Goal: Task Accomplishment & Management: Use online tool/utility

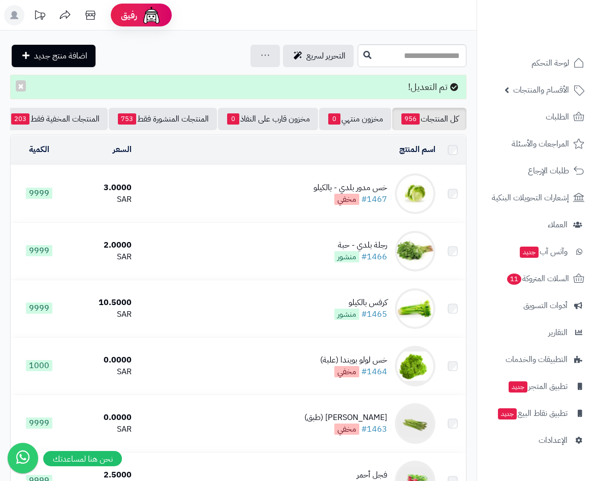
scroll to position [356, 0]
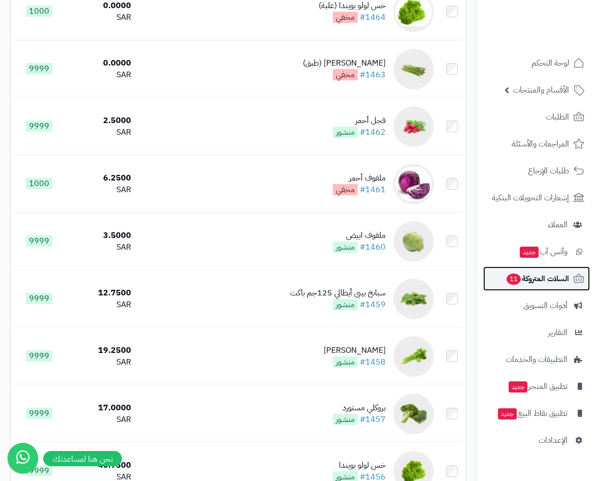
click at [556, 277] on span "السلات المتروكة 11" at bounding box center [538, 278] width 64 height 14
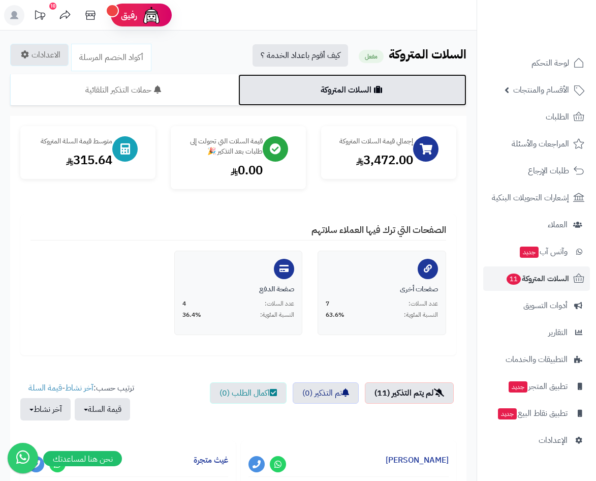
click at [385, 89] on link "السلات المتروكة" at bounding box center [352, 90] width 228 height 32
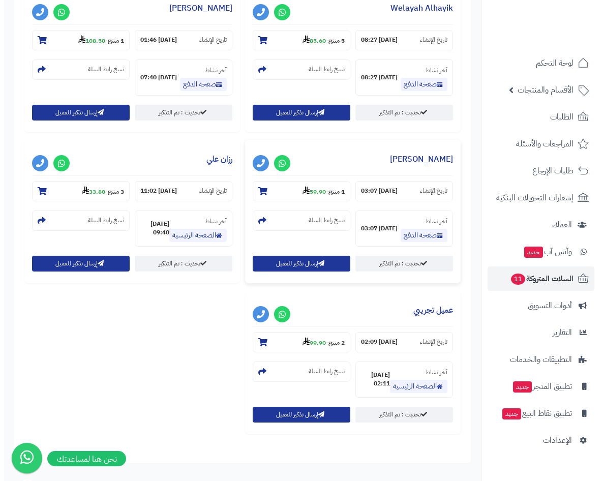
scroll to position [915, 0]
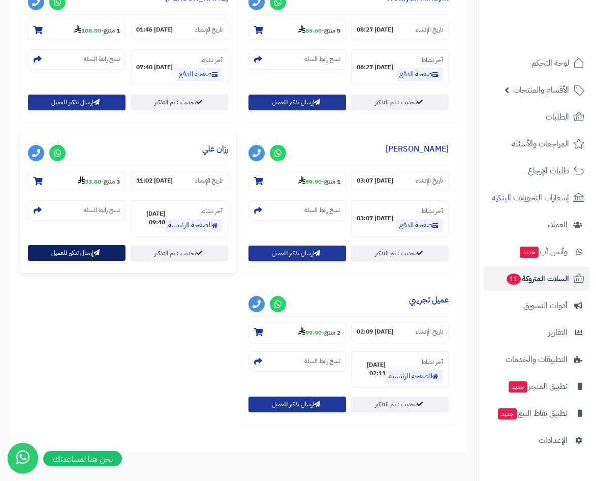
click at [82, 251] on button "إرسال تذكير للعميل" at bounding box center [77, 253] width 98 height 16
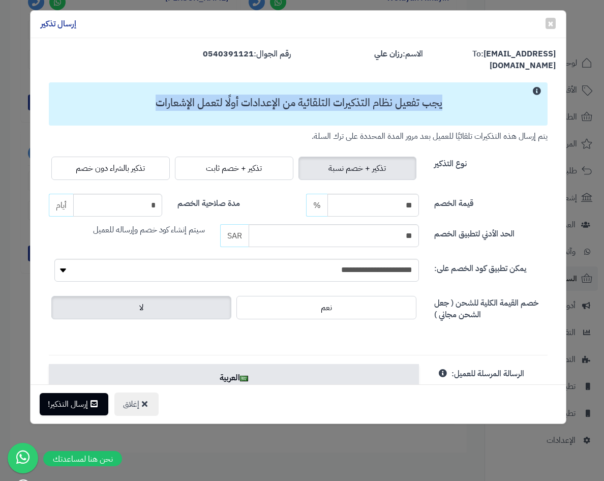
drag, startPoint x: 154, startPoint y: 96, endPoint x: 527, endPoint y: 97, distance: 373.1
click at [527, 97] on h3 "يجب تفعيل نظام التذكيرات التلقائية من الإعدادات أولًا لتعمل الإشعارات" at bounding box center [299, 103] width 490 height 12
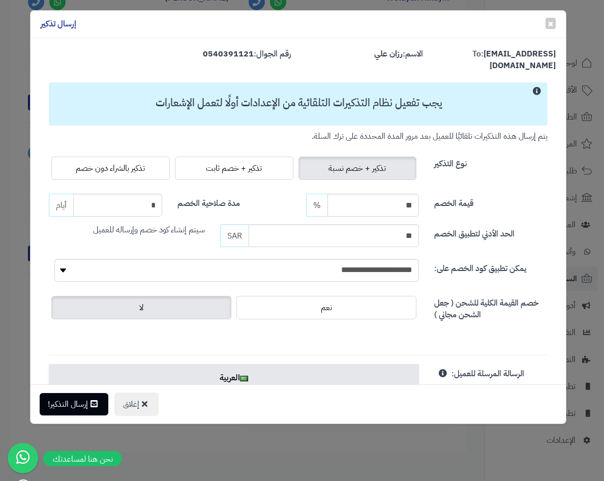
drag, startPoint x: 527, startPoint y: 97, endPoint x: 448, endPoint y: 104, distance: 79.1
click at [448, 104] on div "يجب تفعيل نظام التذكيرات التلقائية من الإعدادات أولًا لتعمل الإشعارات" at bounding box center [298, 103] width 499 height 43
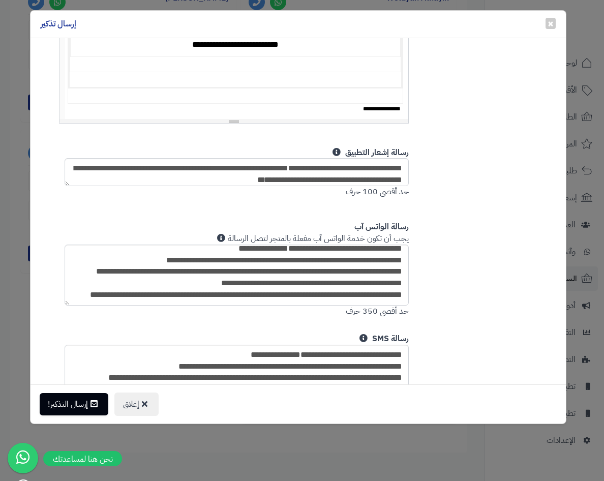
scroll to position [619, 0]
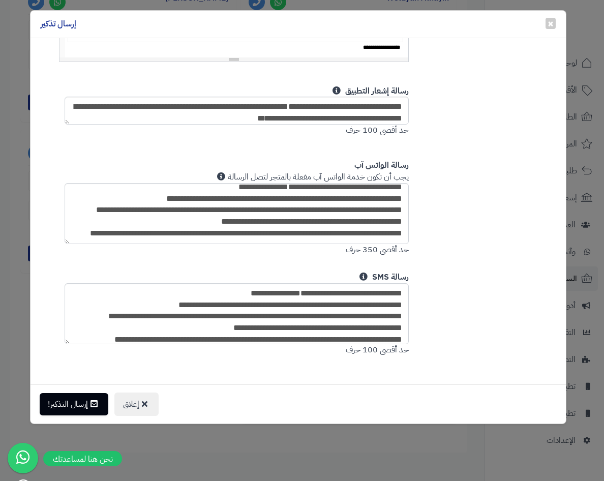
click at [56, 24] on h4 "إرسال تذكير" at bounding box center [59, 24] width 36 height 12
click at [70, 403] on button "إرسال التذكير!" at bounding box center [74, 403] width 69 height 22
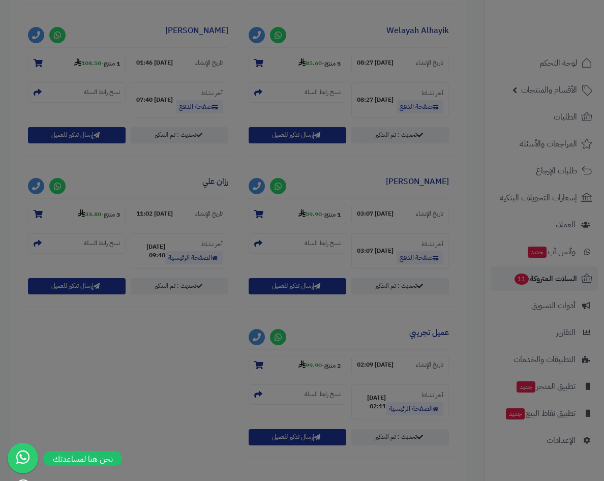
scroll to position [948, 0]
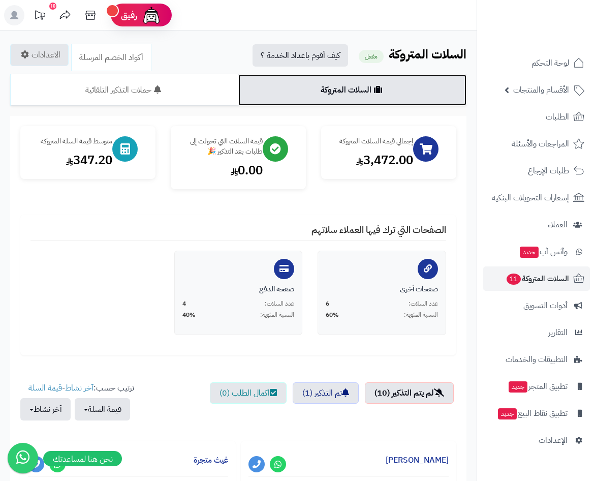
click at [281, 89] on link "السلات المتروكة" at bounding box center [352, 90] width 228 height 32
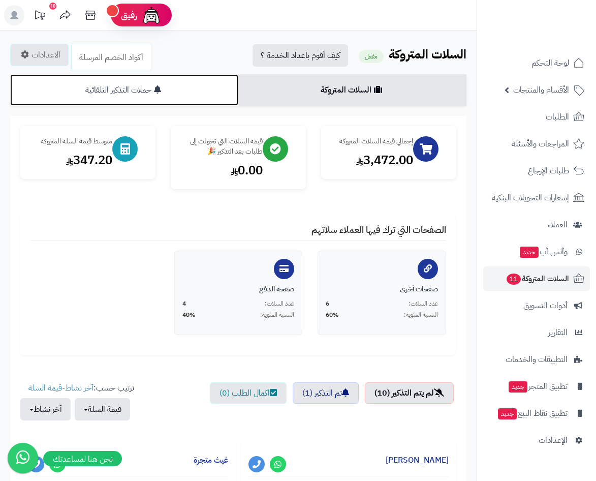
click at [171, 88] on link "حملات التذكير التلقائية" at bounding box center [124, 90] width 228 height 32
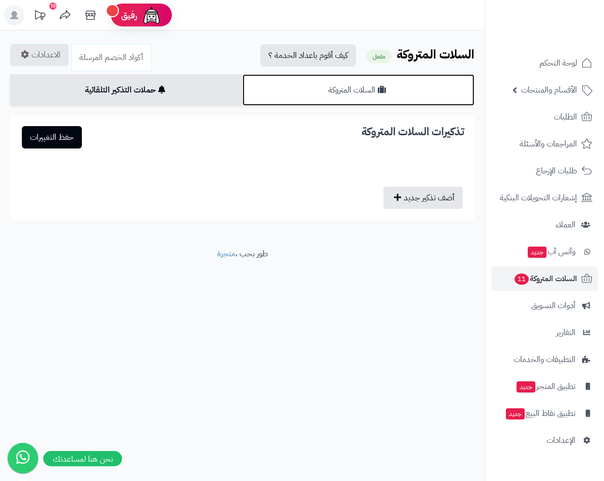
click at [308, 86] on link "السلات المتروكة" at bounding box center [358, 90] width 232 height 32
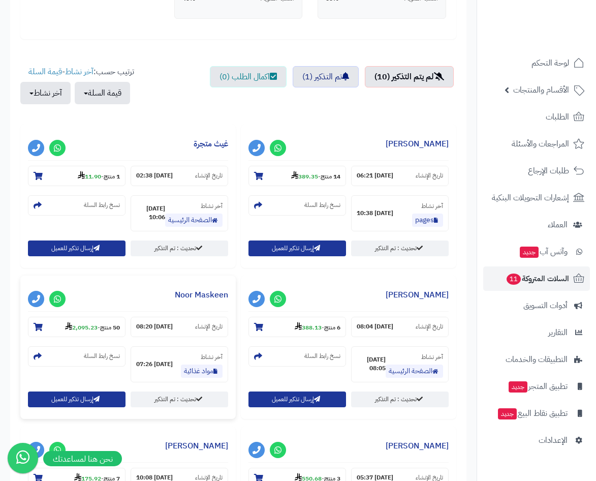
scroll to position [153, 0]
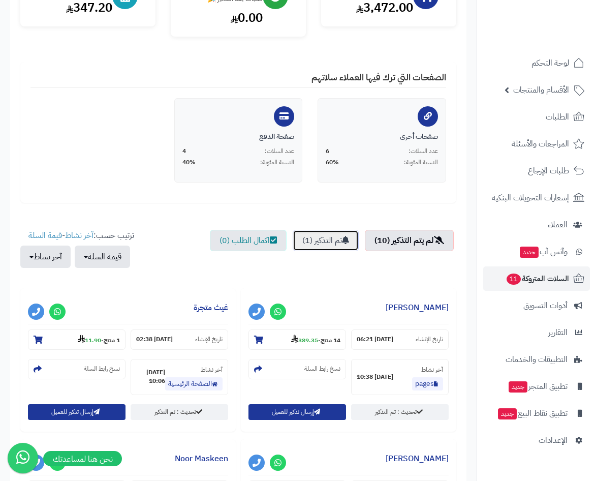
click at [335, 237] on link "تم التذكير (1)" at bounding box center [326, 240] width 66 height 21
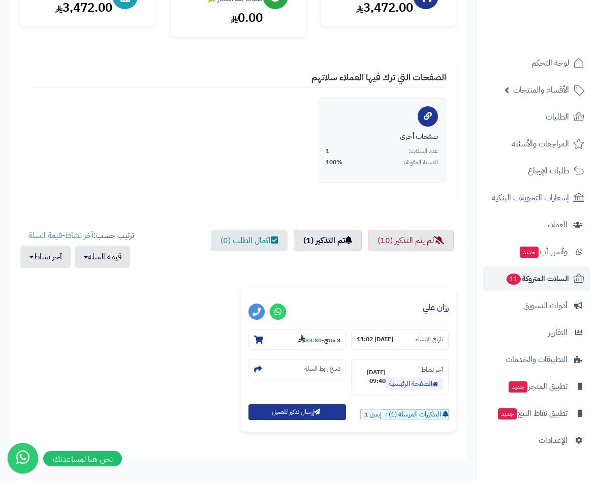
click at [385, 418] on span "التذكيرات المرسلة (1) :" at bounding box center [413, 414] width 56 height 10
click at [446, 413] on icon at bounding box center [446, 414] width 6 height 7
click at [419, 241] on link "لم يتم التذكير (10)" at bounding box center [411, 240] width 86 height 21
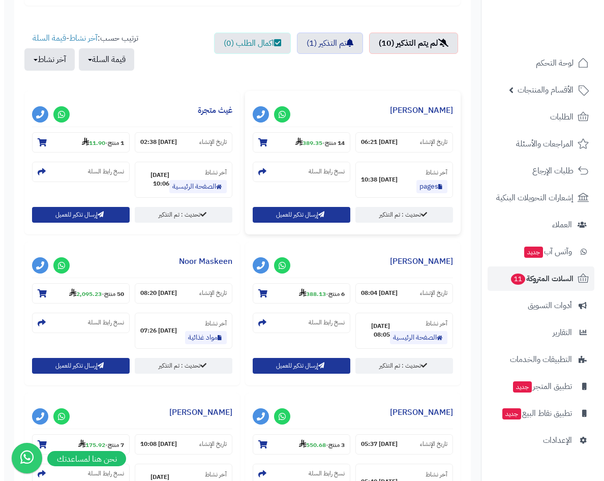
scroll to position [356, 0]
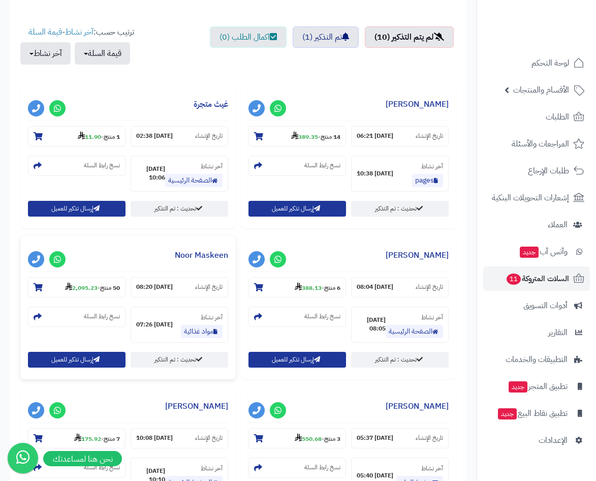
click at [122, 261] on h3 "Noor Maskeen" at bounding box center [128, 258] width 200 height 28
click at [192, 257] on link "Noor Maskeen" at bounding box center [201, 255] width 53 height 12
click at [99, 261] on h3 "Noor Maskeen" at bounding box center [128, 258] width 200 height 28
click at [102, 290] on strong "50 منتج" at bounding box center [110, 287] width 20 height 9
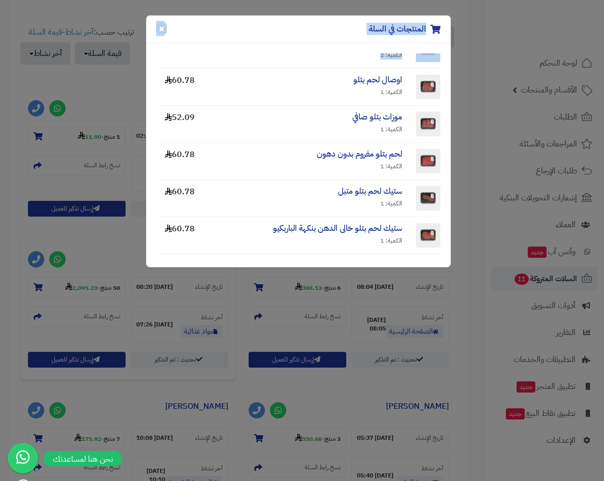
drag, startPoint x: 275, startPoint y: 33, endPoint x: 376, endPoint y: 58, distance: 104.3
click at [376, 58] on div "المنتجات في السلة × لحم بقري مفروم الكمية: 1 34.70 شاورما لحم بقري الكمية: 1 43…" at bounding box center [298, 141] width 305 height 252
drag, startPoint x: 376, startPoint y: 58, endPoint x: 331, endPoint y: 128, distance: 82.5
click at [331, 128] on div "الكمية: 1" at bounding box center [303, 129] width 197 height 9
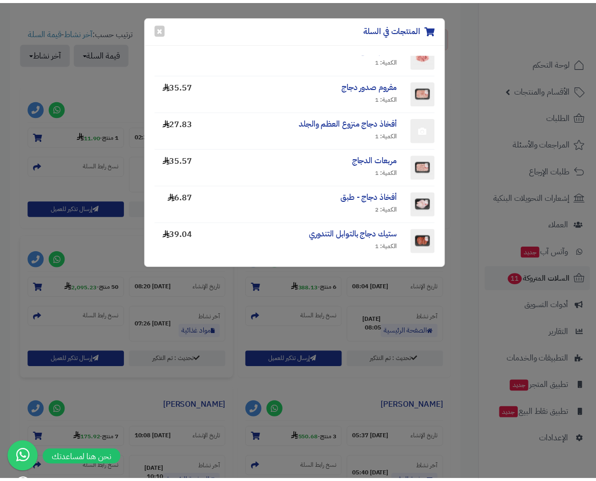
scroll to position [867, 0]
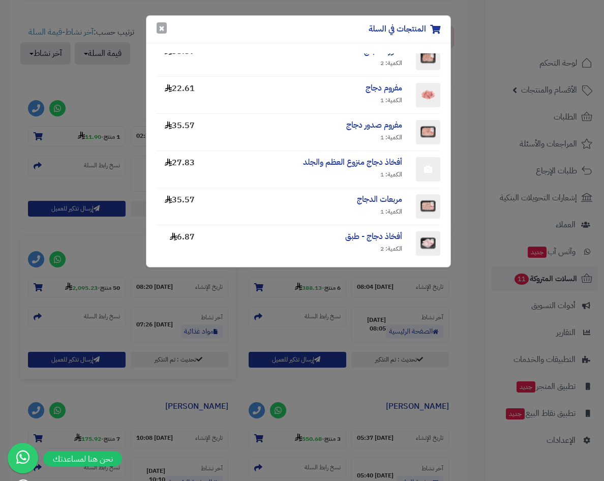
click at [158, 28] on button "×" at bounding box center [162, 27] width 10 height 11
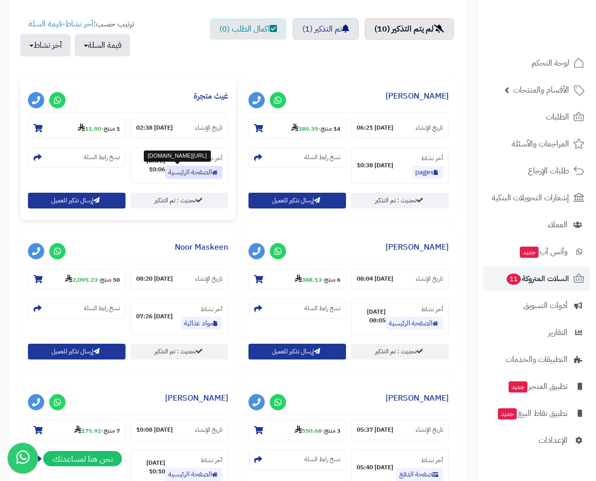
scroll to position [153, 0]
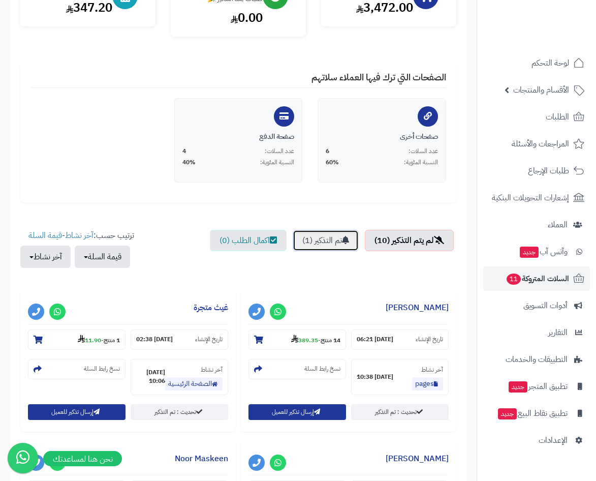
click at [336, 241] on link "تم التذكير (1)" at bounding box center [326, 240] width 66 height 21
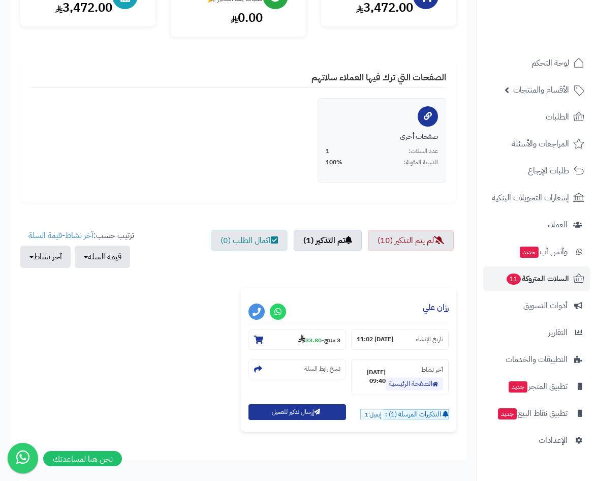
click at [393, 414] on span "التذكيرات المرسلة (1) :" at bounding box center [413, 414] width 56 height 10
click at [393, 417] on span "التذكيرات المرسلة (1) :" at bounding box center [413, 414] width 56 height 10
click at [367, 407] on div "التذكيرات المرسلة (1) : إيميل:1," at bounding box center [400, 412] width 98 height 16
click at [367, 412] on span "إيميل:1," at bounding box center [372, 414] width 23 height 11
click at [416, 415] on span "التذكيرات المرسلة (1) :" at bounding box center [413, 414] width 56 height 10
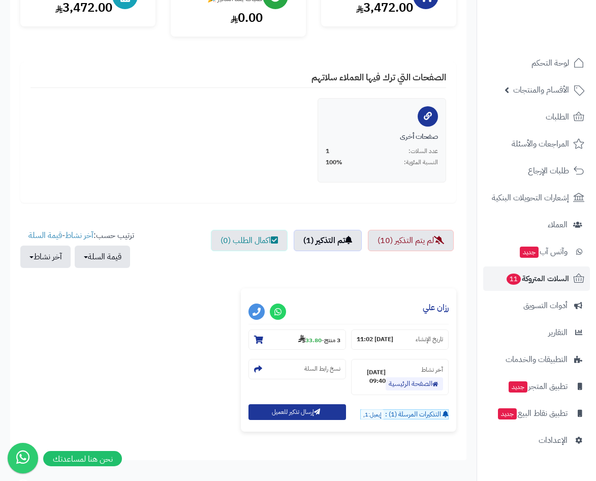
drag, startPoint x: 416, startPoint y: 415, endPoint x: 435, endPoint y: 418, distance: 19.0
click at [435, 418] on span "التذكيرات المرسلة (1) :" at bounding box center [413, 414] width 56 height 10
click at [441, 415] on section "التذكيرات المرسلة (1) : إيميل:1," at bounding box center [404, 414] width 88 height 11
drag, startPoint x: 441, startPoint y: 415, endPoint x: 378, endPoint y: 416, distance: 63.6
drag, startPoint x: 378, startPoint y: 416, endPoint x: 74, endPoint y: 317, distance: 319.8
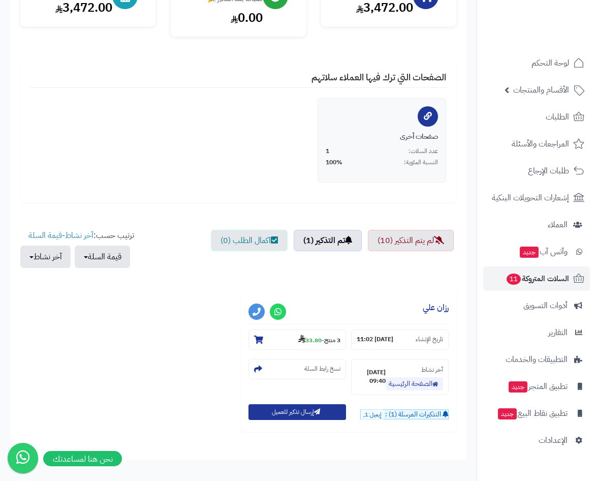
click at [74, 317] on div "**********" at bounding box center [238, 363] width 441 height 151
click at [404, 414] on span "التذكيرات المرسلة (1) :" at bounding box center [413, 414] width 56 height 10
click at [374, 417] on span "إيميل:1," at bounding box center [372, 414] width 23 height 11
click at [415, 251] on link "لم يتم التذكير (10)" at bounding box center [411, 240] width 86 height 21
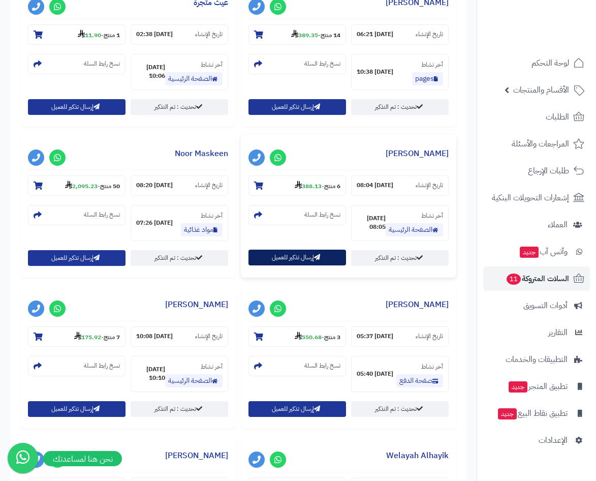
scroll to position [407, 0]
